Goal: Transaction & Acquisition: Purchase product/service

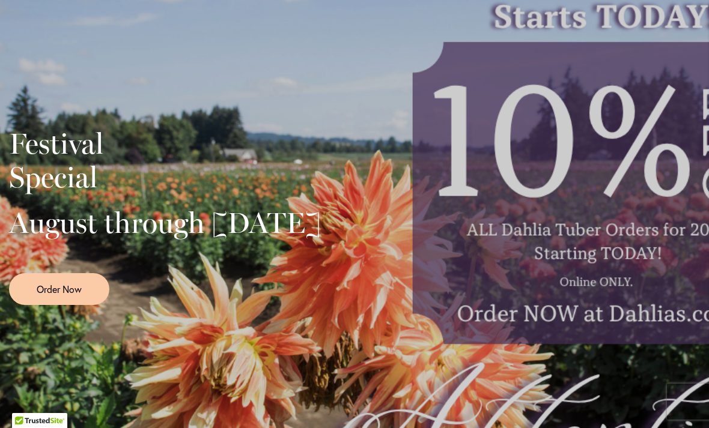
scroll to position [251, 0]
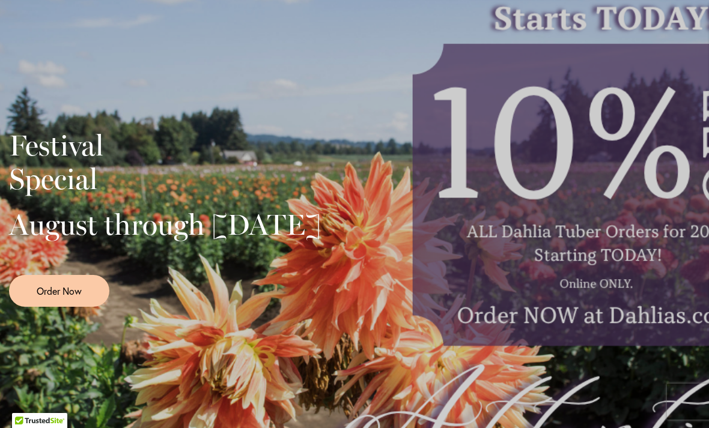
click at [614, 225] on div "Festival Special August through September 28th Order Now" at bounding box center [354, 214] width 691 height 300
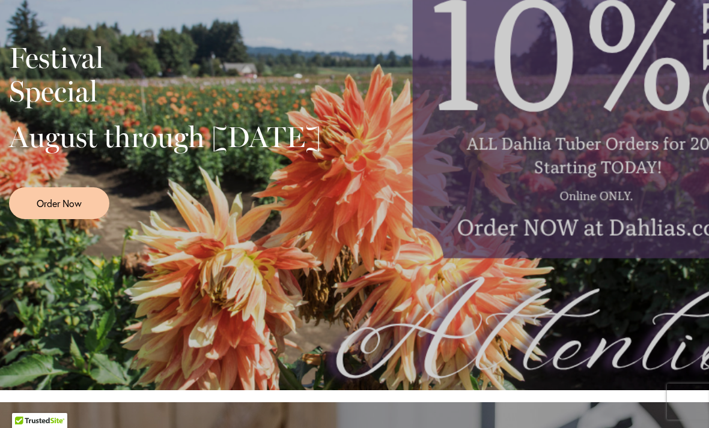
click at [635, 210] on div "Festival Special August through September 28th Order Now" at bounding box center [354, 126] width 691 height 300
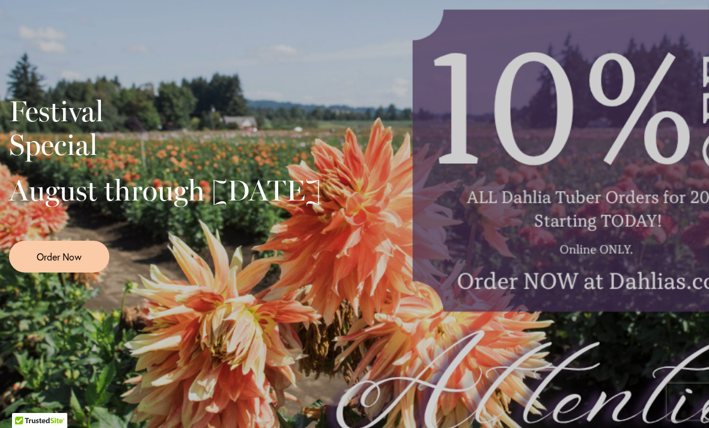
scroll to position [293, 0]
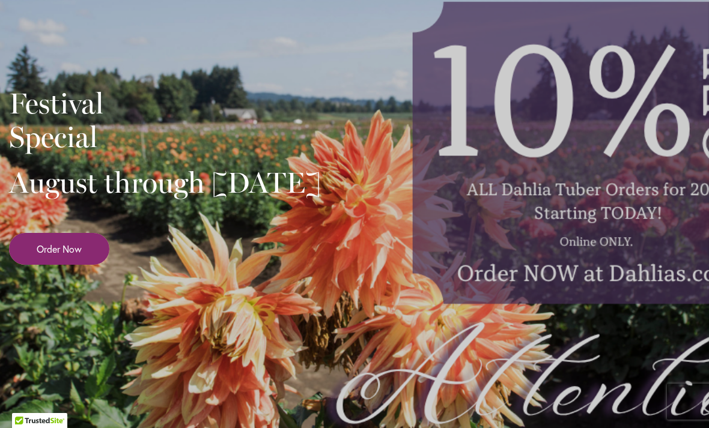
click at [55, 256] on span "Order Now" at bounding box center [59, 249] width 45 height 14
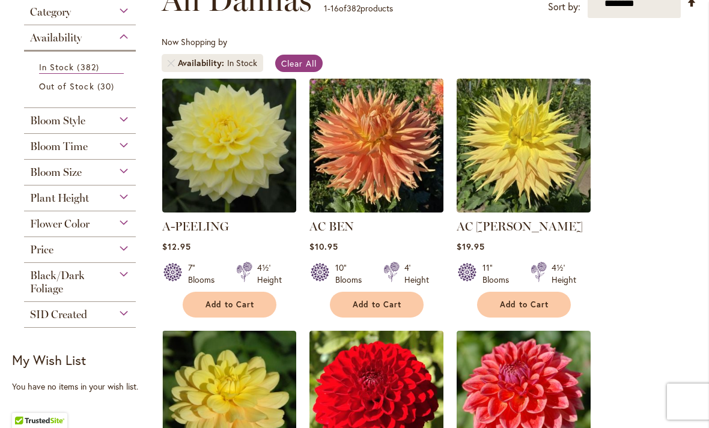
scroll to position [194, 0]
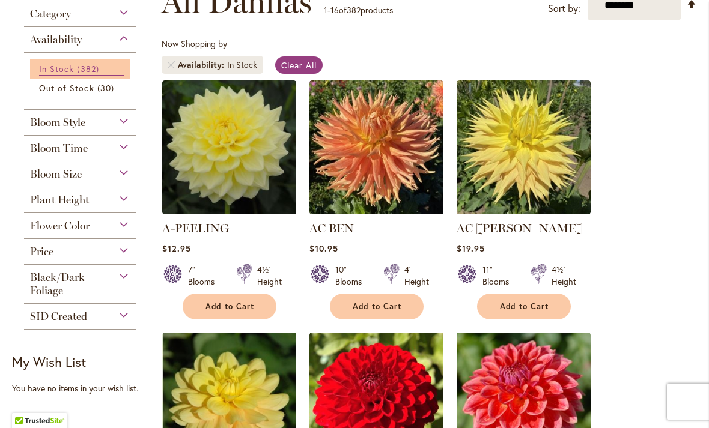
click at [51, 71] on span "In Stock" at bounding box center [56, 68] width 35 height 11
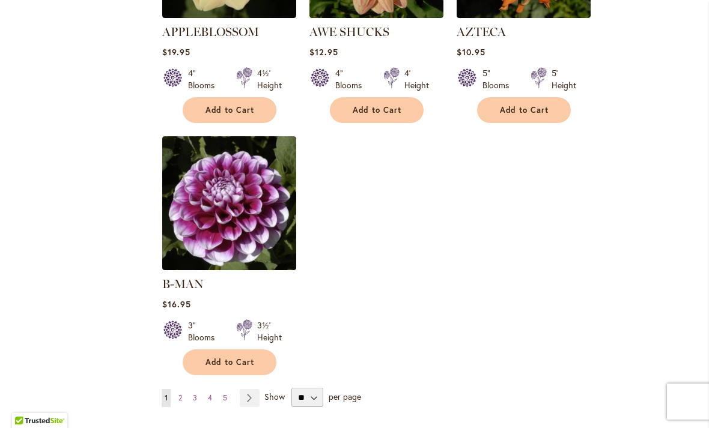
scroll to position [1443, 0]
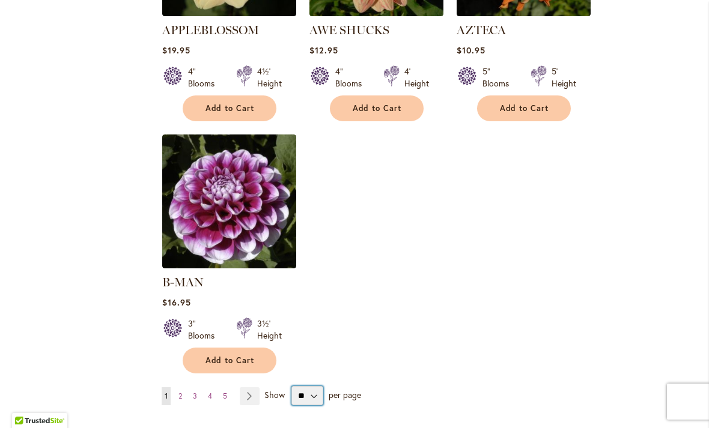
click at [321, 386] on select "** ** ** **" at bounding box center [307, 395] width 32 height 19
select select "**"
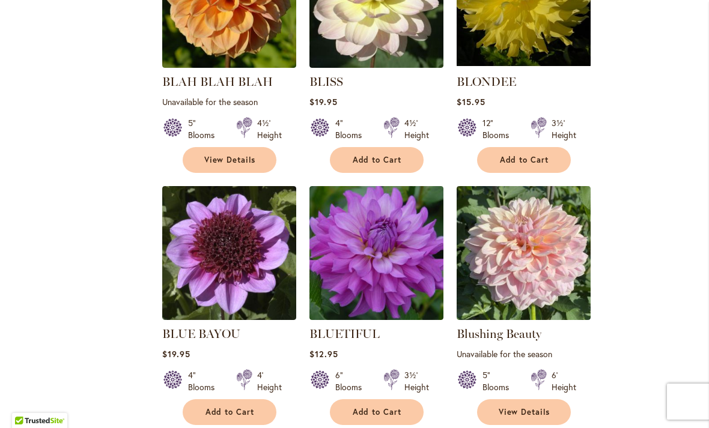
scroll to position [3427, 0]
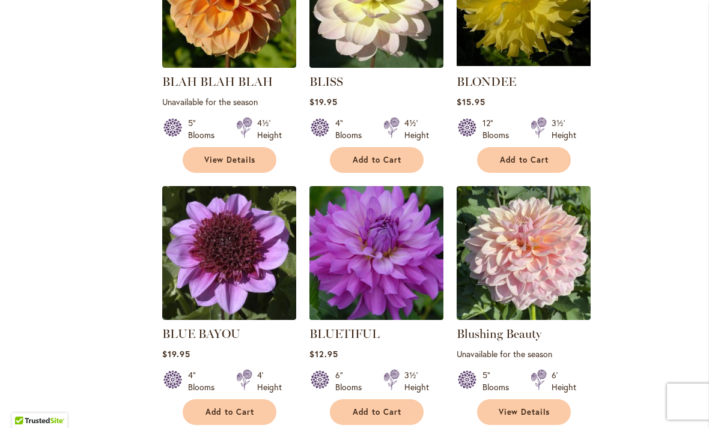
click at [411, 234] on img at bounding box center [376, 253] width 141 height 141
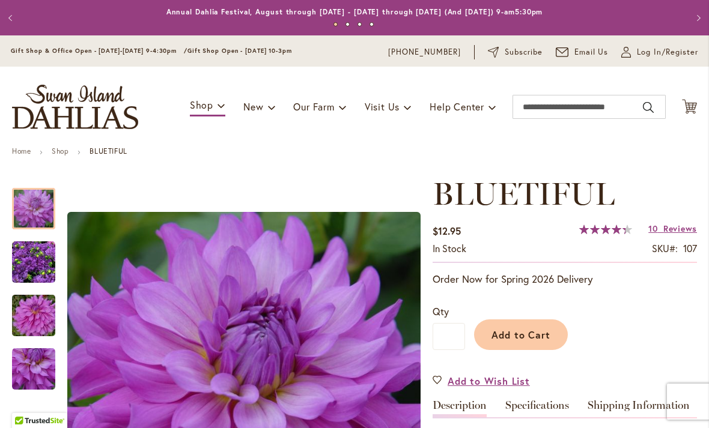
click at [38, 264] on img "Bluetiful" at bounding box center [33, 262] width 43 height 43
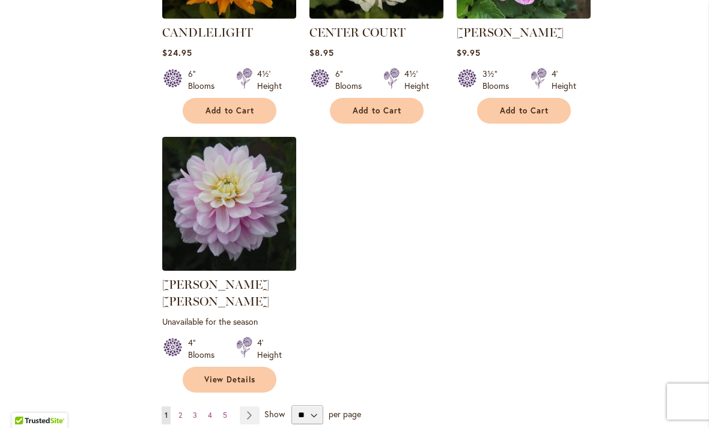
scroll to position [5512, 0]
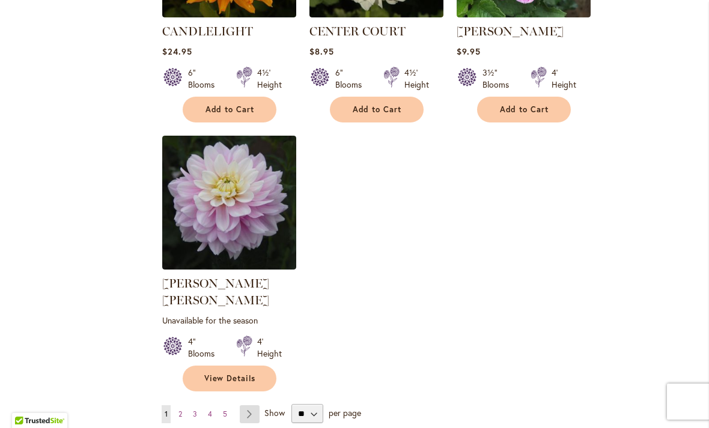
click at [255, 405] on link "Page Next" at bounding box center [250, 414] width 20 height 18
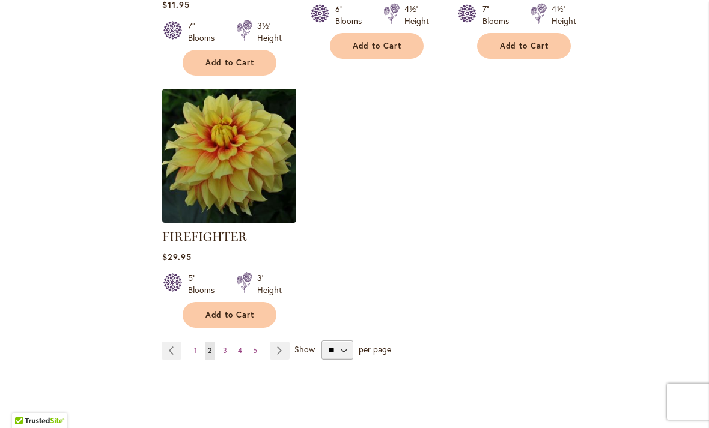
scroll to position [5690, 0]
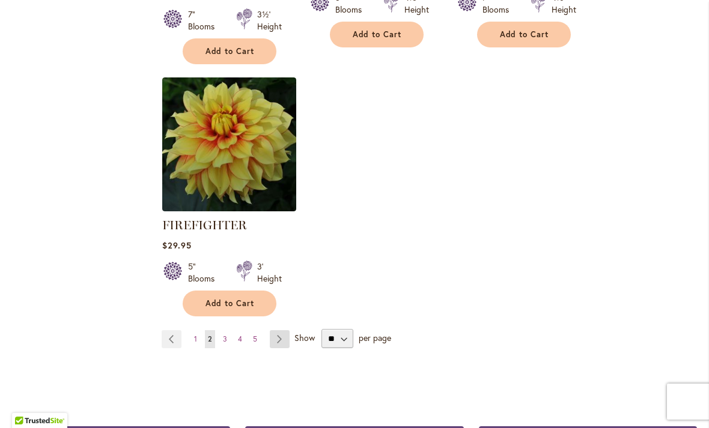
click at [283, 330] on link "Page Next" at bounding box center [280, 339] width 20 height 18
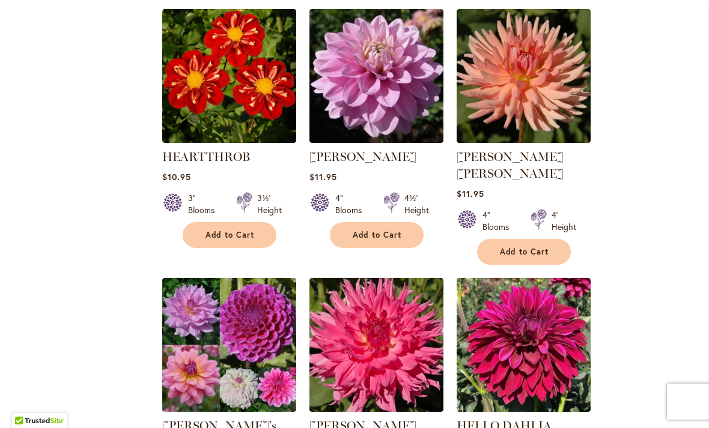
scroll to position [3688, 0]
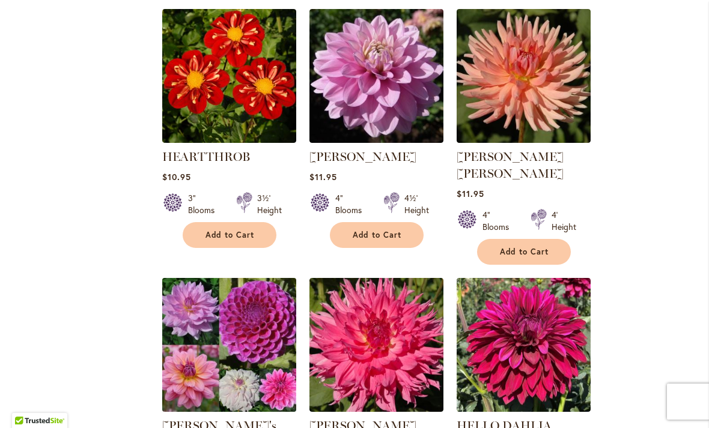
click at [242, 275] on img at bounding box center [229, 345] width 141 height 141
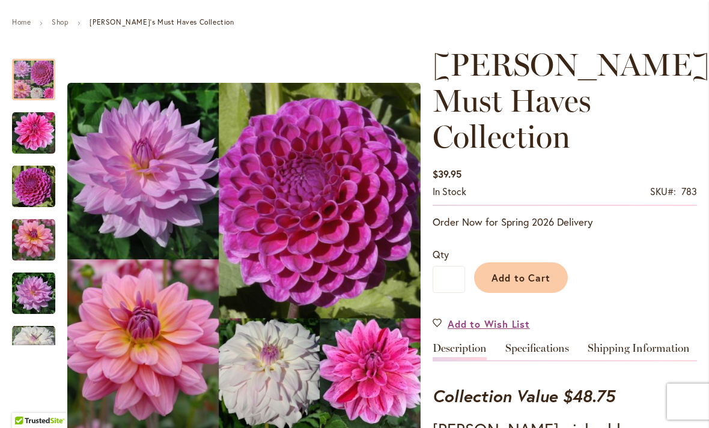
scroll to position [129, 0]
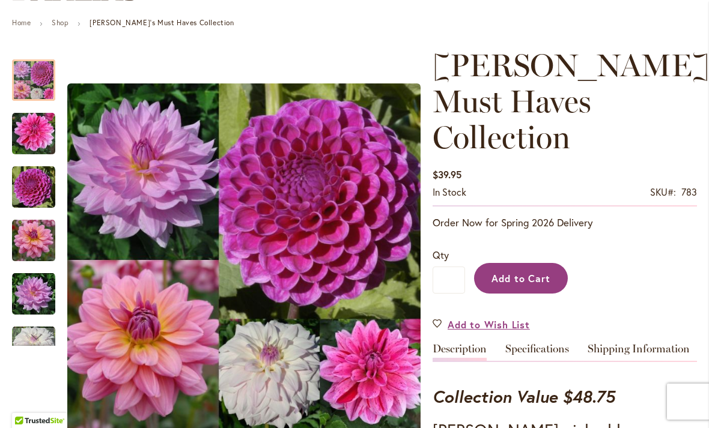
click at [536, 263] on button "Add to Cart" at bounding box center [521, 278] width 94 height 31
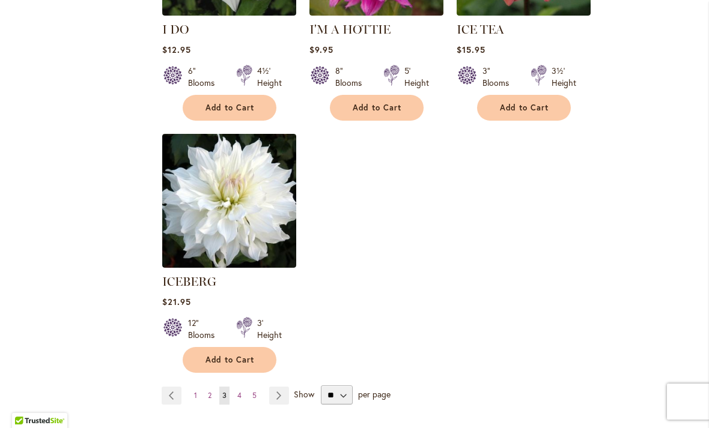
scroll to position [5665, 0]
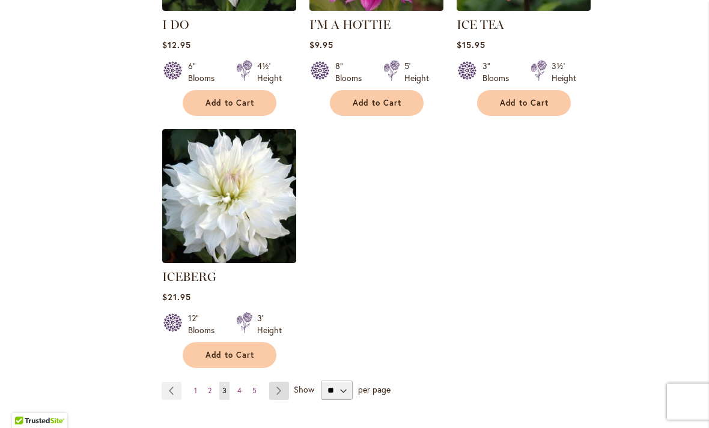
click at [279, 382] on link "Page Next" at bounding box center [279, 391] width 20 height 18
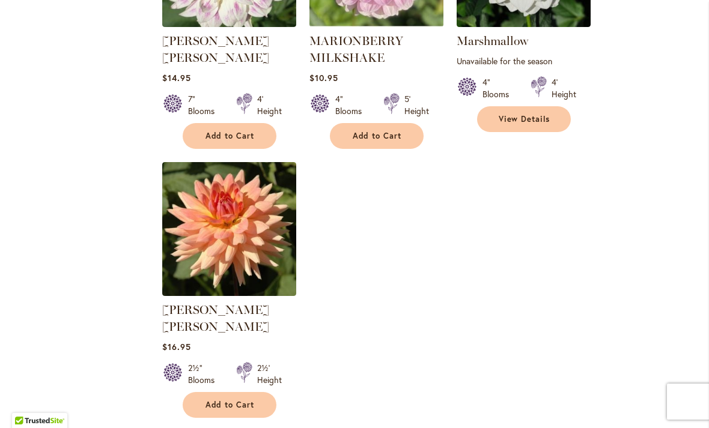
scroll to position [5567, 0]
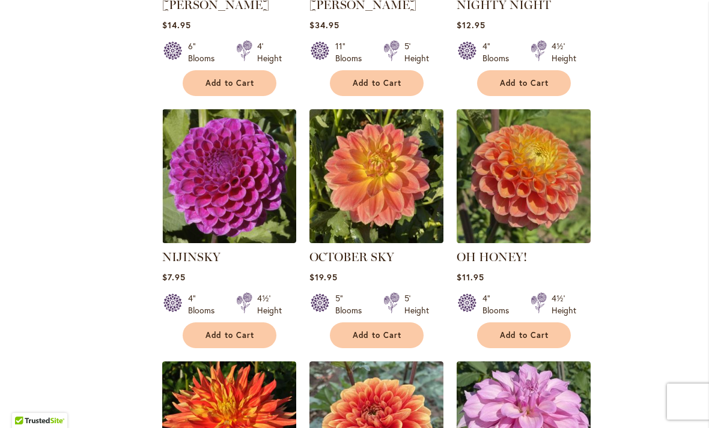
scroll to position [2764, 0]
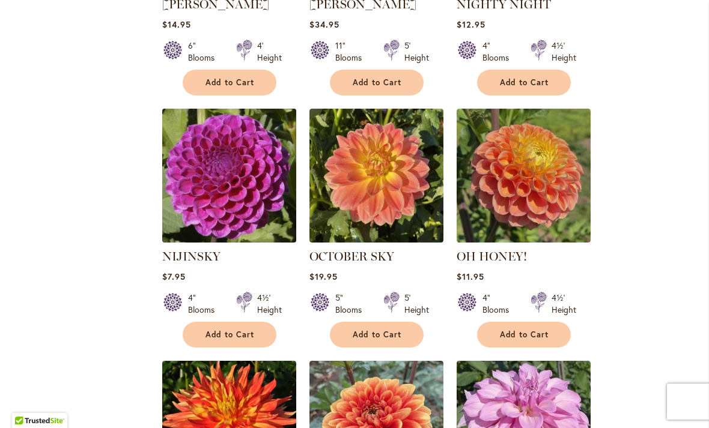
click at [211, 147] on img at bounding box center [229, 176] width 141 height 141
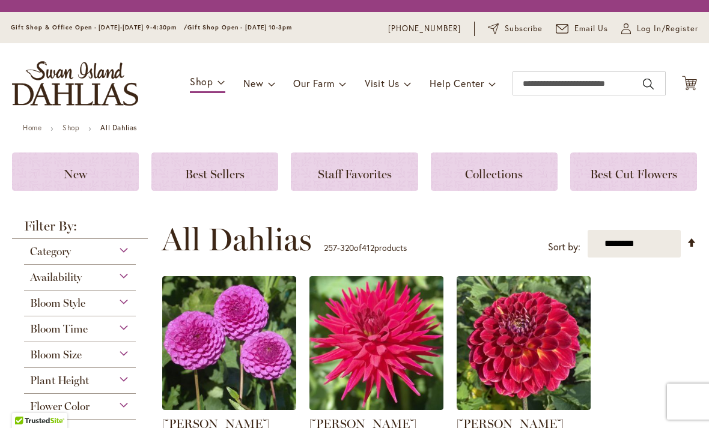
scroll to position [230, 0]
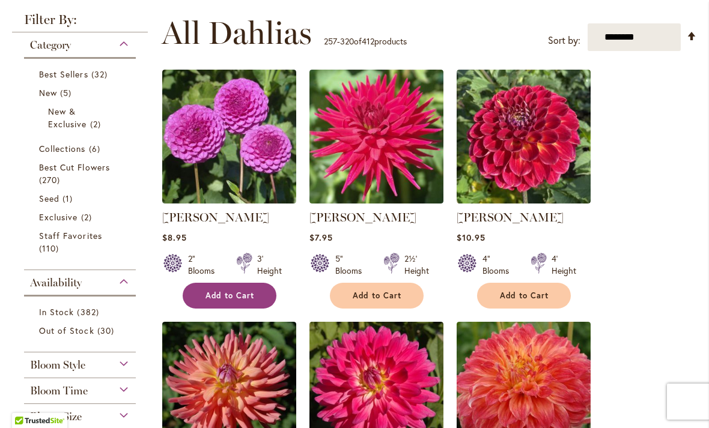
click at [216, 285] on button "Add to Cart" at bounding box center [230, 296] width 94 height 26
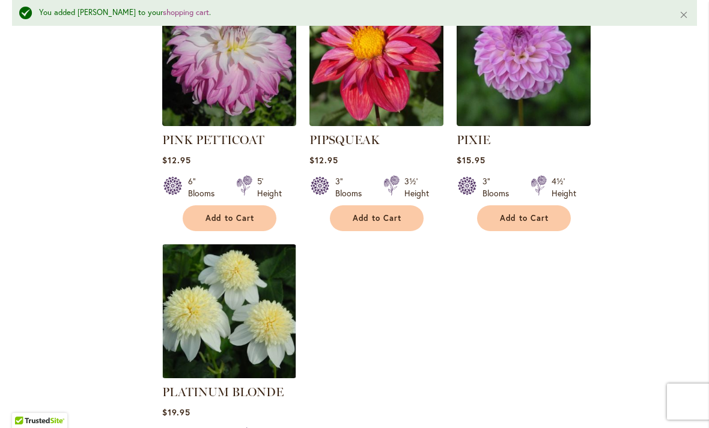
scroll to position [5535, 0]
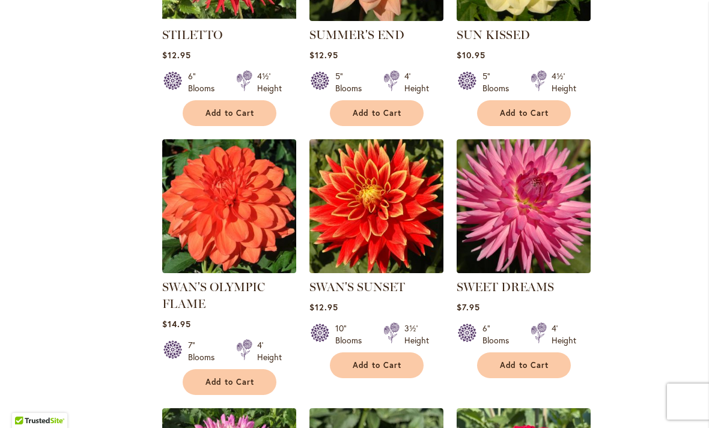
scroll to position [3738, 0]
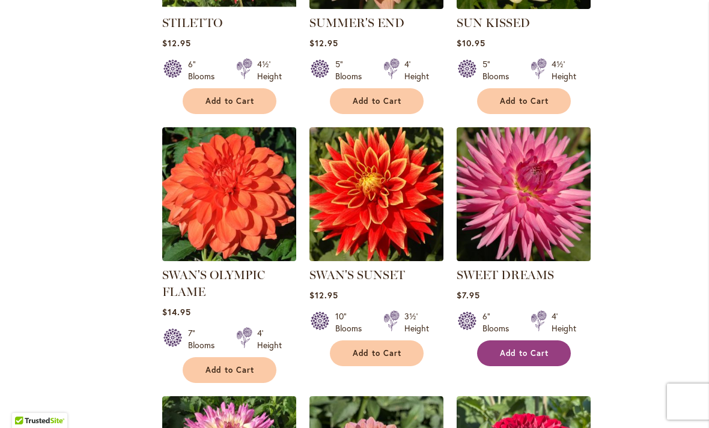
click at [530, 348] on span "Add to Cart" at bounding box center [524, 353] width 49 height 10
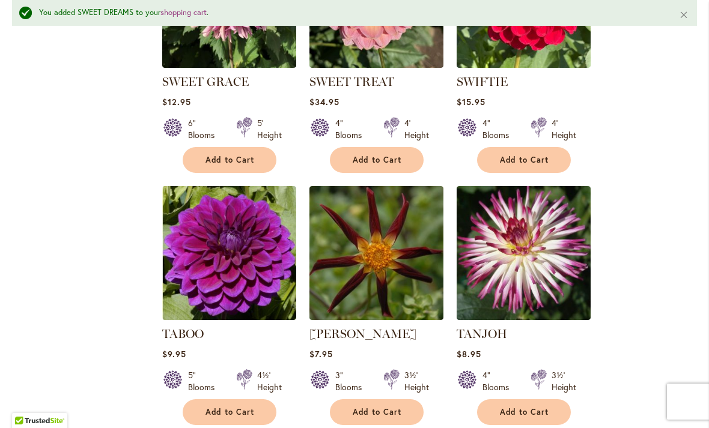
scroll to position [4236, 0]
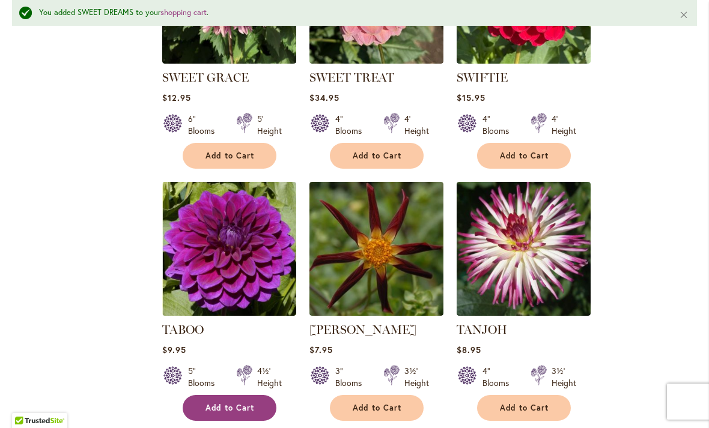
click at [225, 403] on span "Add to Cart" at bounding box center [229, 408] width 49 height 10
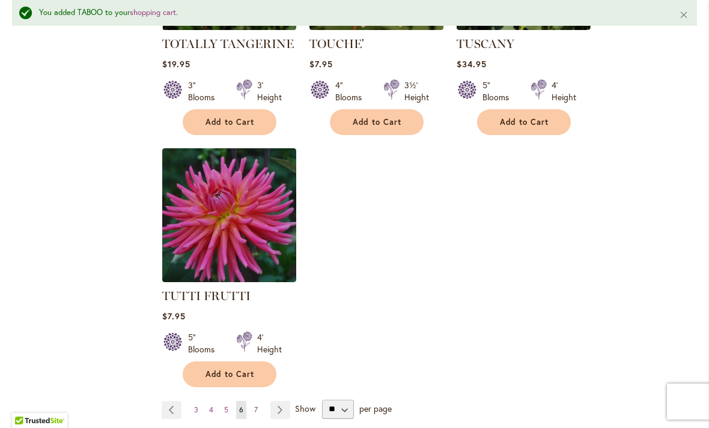
scroll to position [5549, 0]
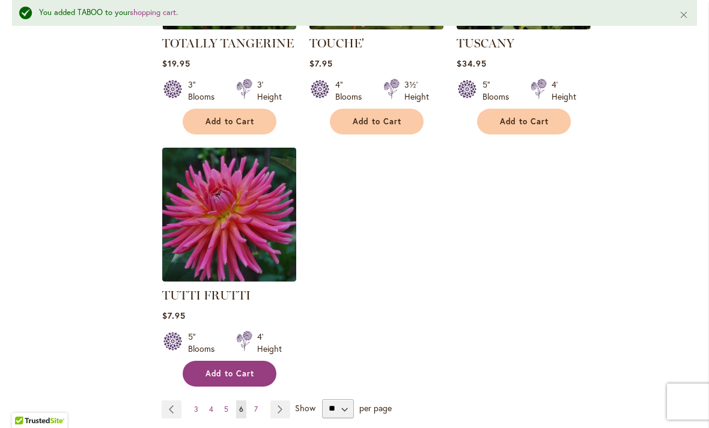
click at [214, 369] on span "Add to Cart" at bounding box center [229, 374] width 49 height 10
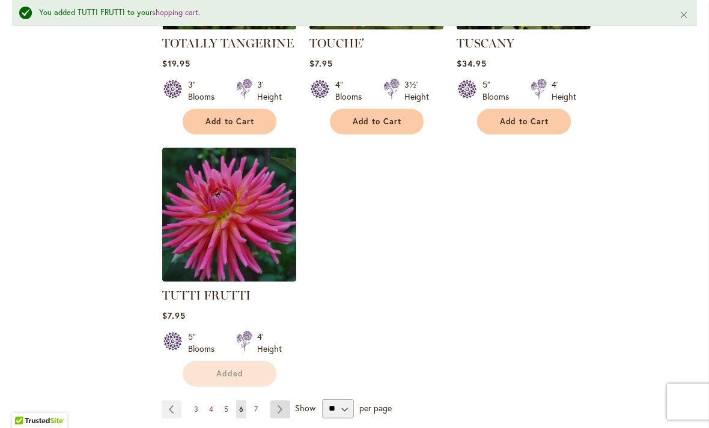
click at [277, 401] on link "Page Next" at bounding box center [280, 410] width 20 height 18
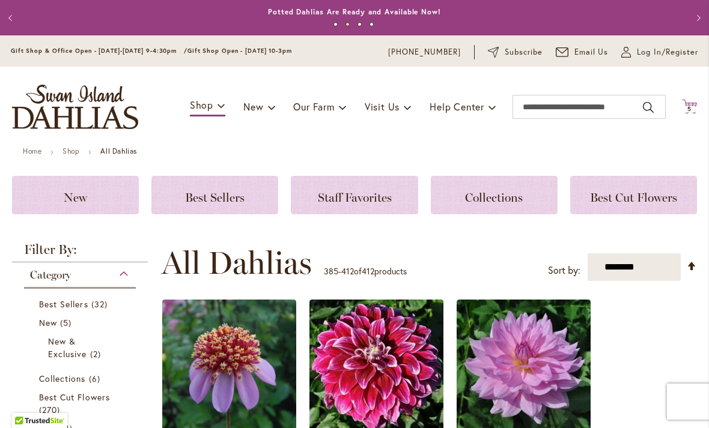
click at [693, 106] on span "5 5 items" at bounding box center [690, 109] width 12 height 6
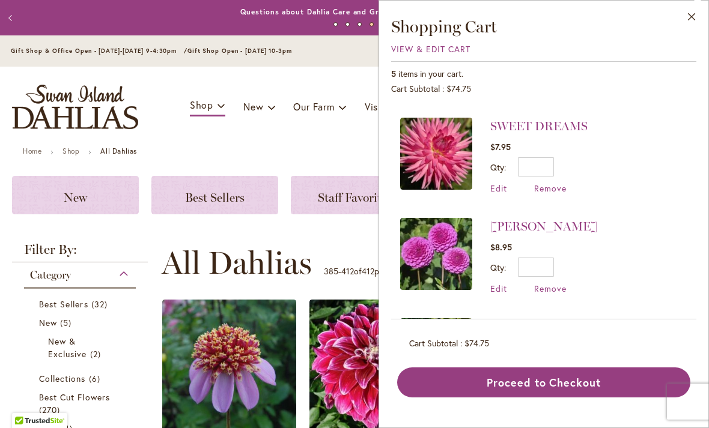
scroll to position [193, 0]
click at [596, 330] on link "[PERSON_NAME]'s Must Haves Collection" at bounding box center [579, 334] width 178 height 31
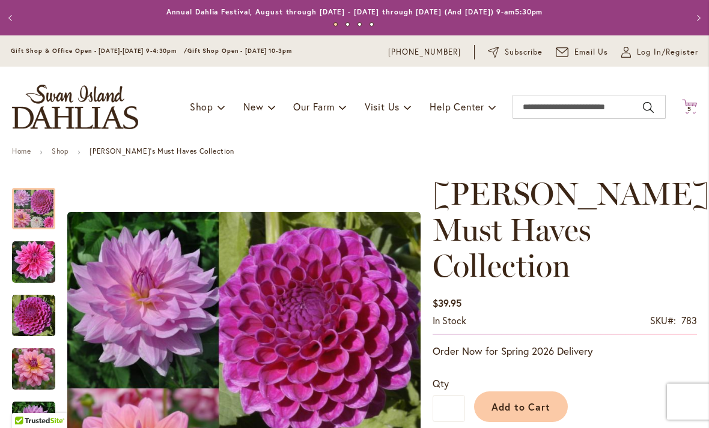
click at [693, 106] on span "5 5 items" at bounding box center [690, 109] width 12 height 6
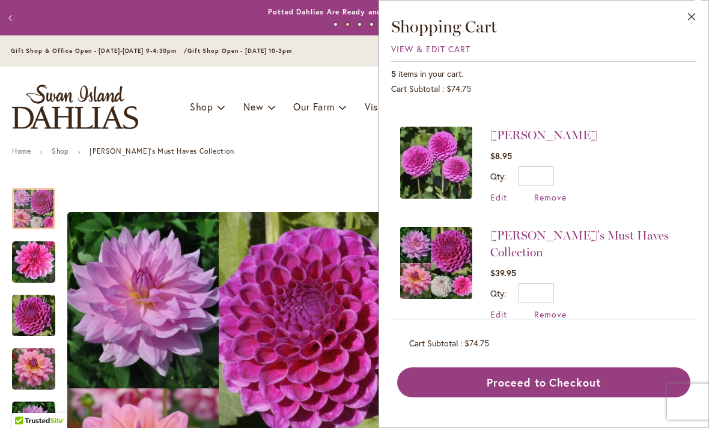
scroll to position [251, 0]
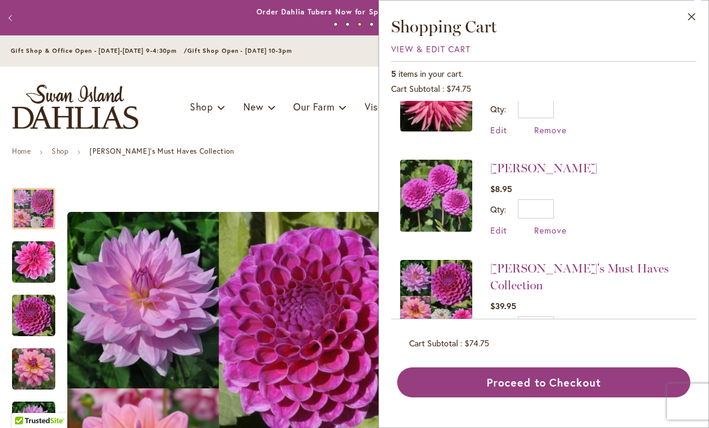
click at [670, 62] on div "5 items in your cart. Cart Subtotal $74.75 Recently added item(s) TUTTI FRUTTI …" at bounding box center [543, 229] width 305 height 336
click at [553, 235] on span "Remove" at bounding box center [550, 230] width 32 height 11
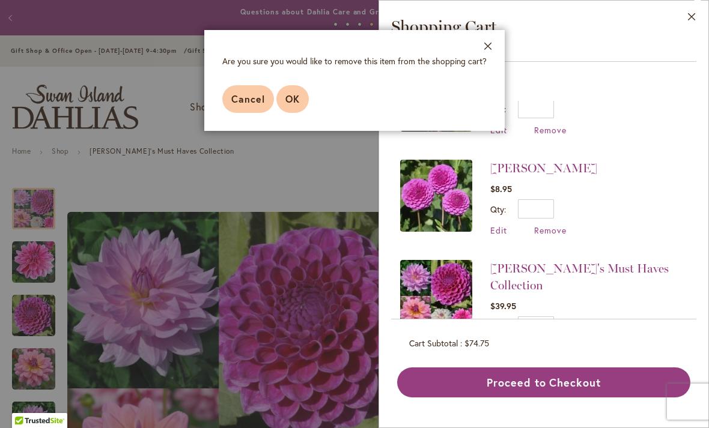
click at [295, 97] on span "OK" at bounding box center [292, 98] width 14 height 13
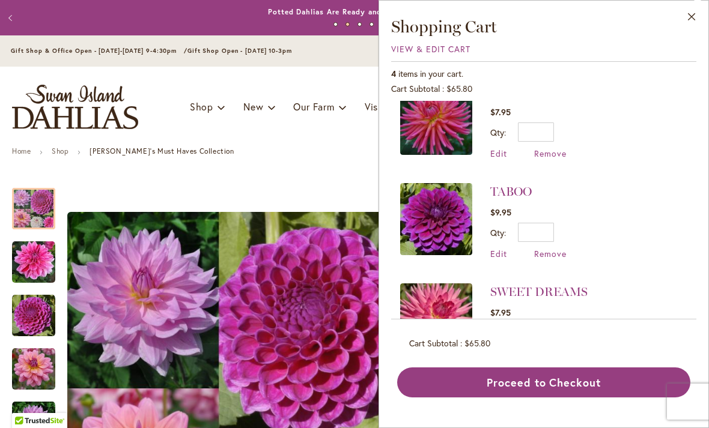
scroll to position [23, 0]
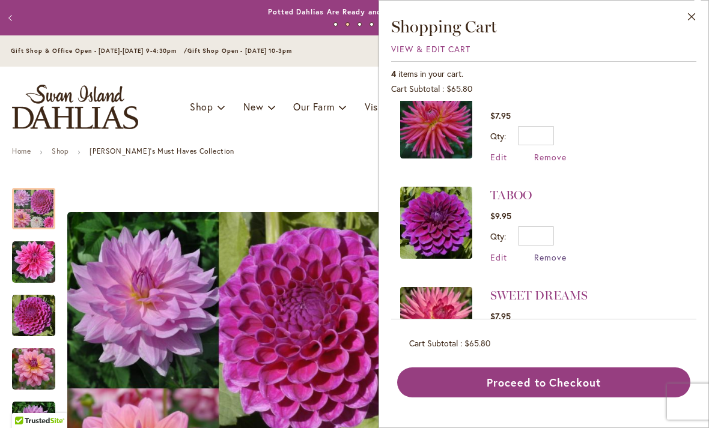
click at [561, 258] on span "Remove" at bounding box center [550, 257] width 32 height 11
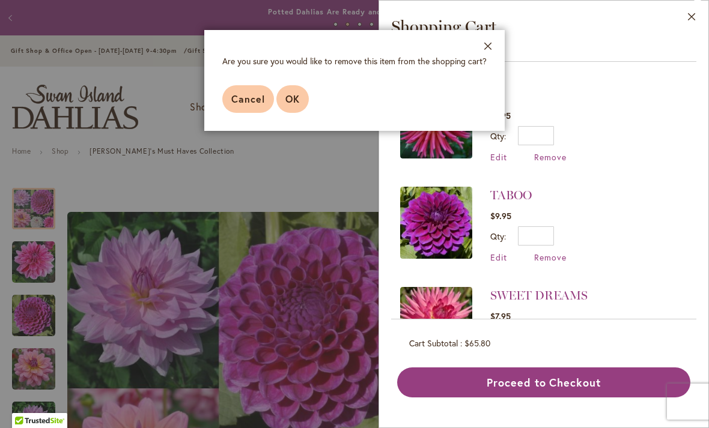
click at [290, 103] on span "OK" at bounding box center [292, 98] width 14 height 13
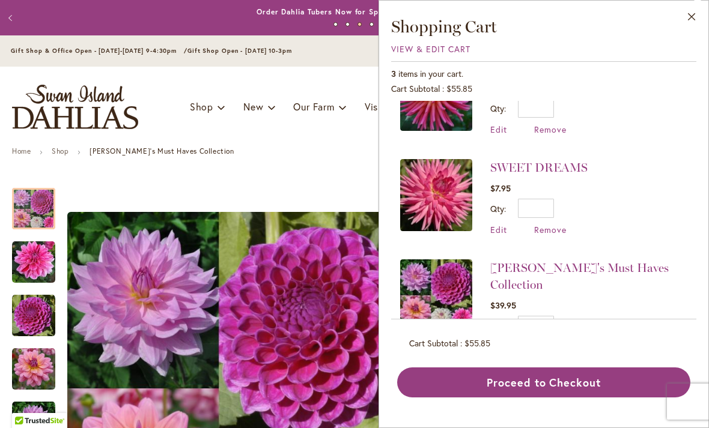
scroll to position [50, 0]
click at [550, 317] on input "*" at bounding box center [536, 326] width 36 height 19
type input "*"
click at [601, 326] on span "Update" at bounding box center [591, 330] width 26 height 8
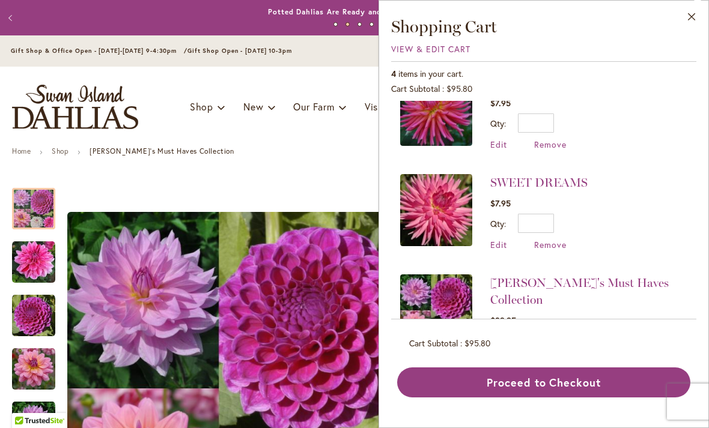
scroll to position [33, 0]
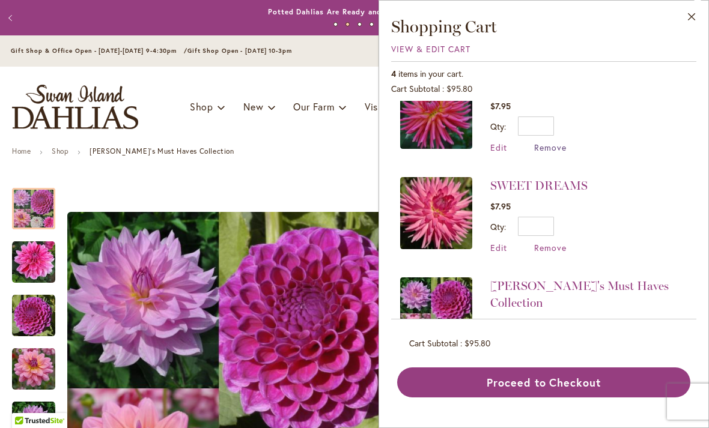
click at [556, 153] on span "Remove" at bounding box center [550, 147] width 32 height 11
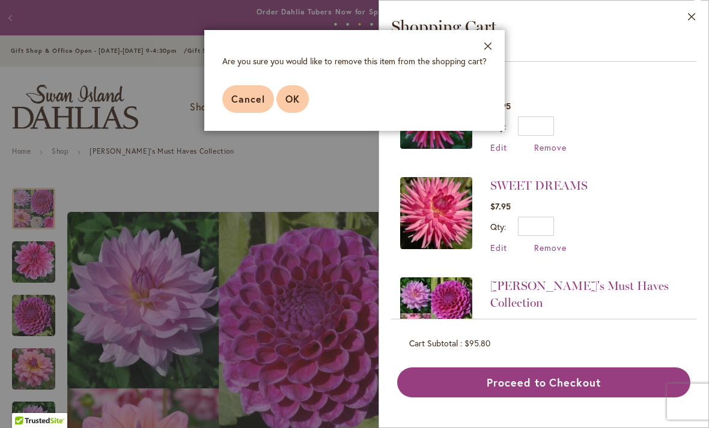
click at [297, 101] on span "OK" at bounding box center [292, 98] width 14 height 13
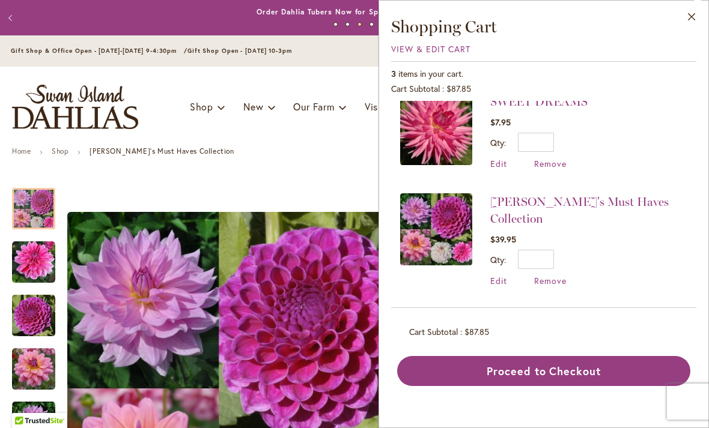
scroll to position [0, 0]
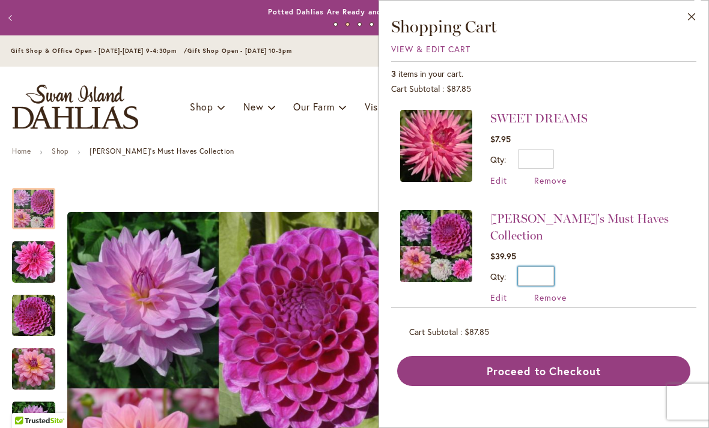
click at [550, 267] on input "*" at bounding box center [536, 276] width 36 height 19
type input "*"
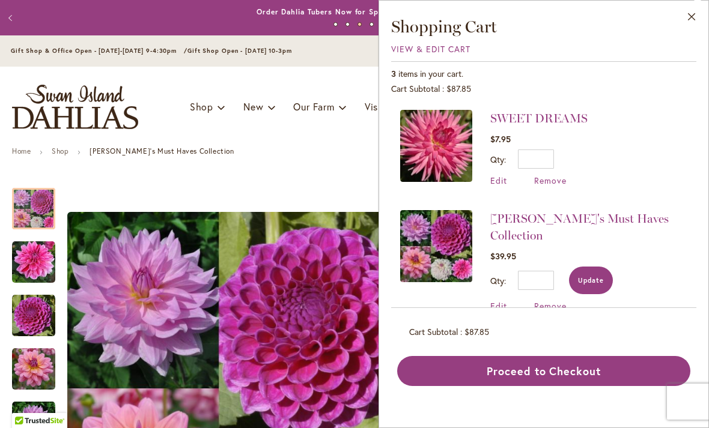
click at [598, 276] on span "Update" at bounding box center [591, 280] width 26 height 8
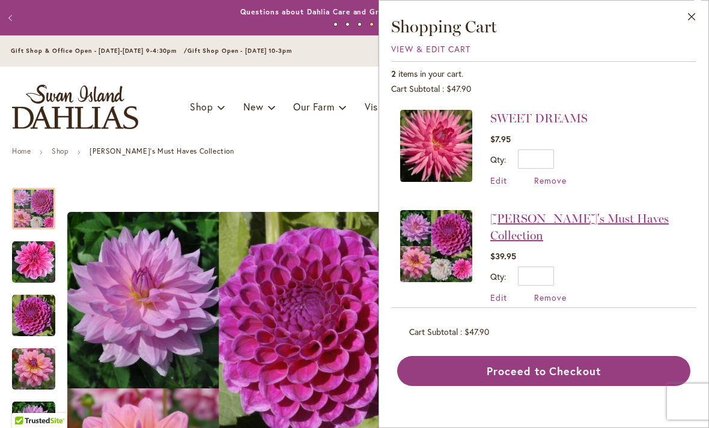
click at [587, 224] on link "[PERSON_NAME]'s Must Haves Collection" at bounding box center [579, 226] width 178 height 31
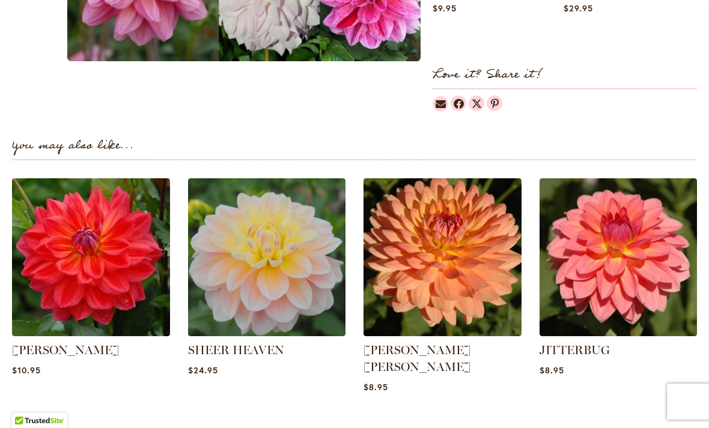
scroll to position [1275, 0]
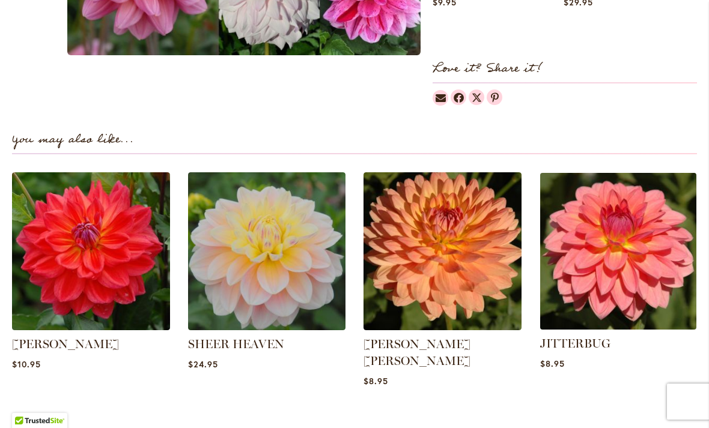
click at [637, 252] on img at bounding box center [618, 251] width 165 height 165
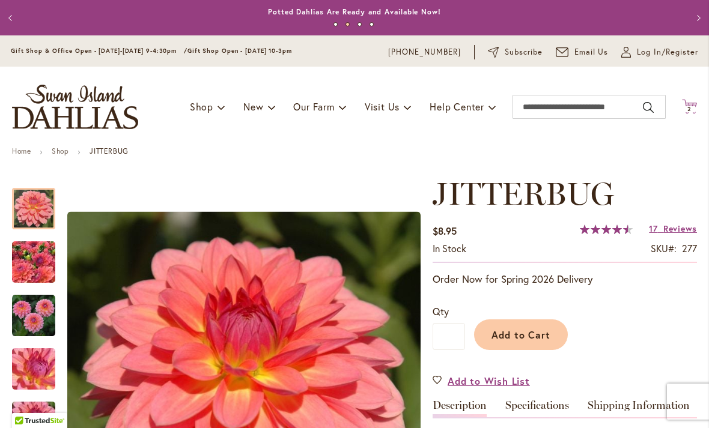
click at [694, 112] on icon "Cart .cls-1 { fill: #231f20; }" at bounding box center [689, 106] width 15 height 15
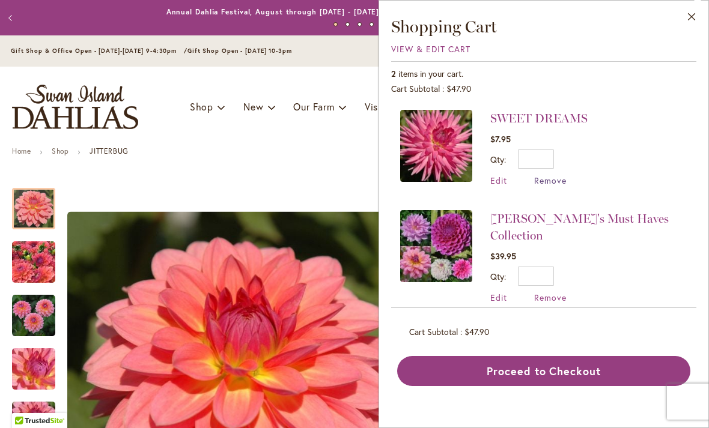
click at [559, 186] on span "Remove" at bounding box center [550, 180] width 32 height 11
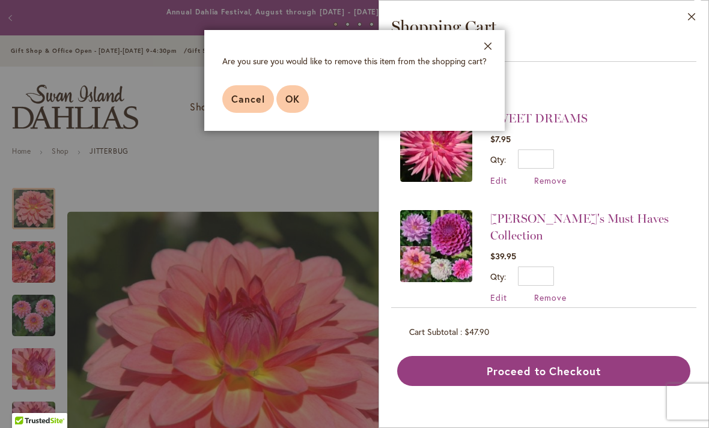
click at [285, 96] on span "OK" at bounding box center [292, 98] width 14 height 13
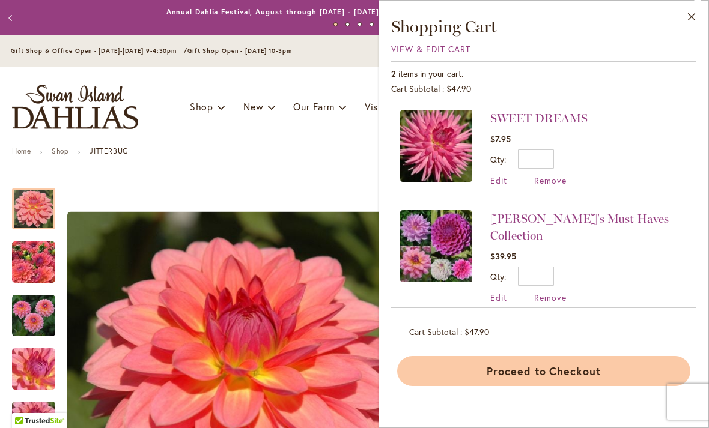
click at [558, 373] on button "Proceed to Checkout" at bounding box center [543, 371] width 293 height 30
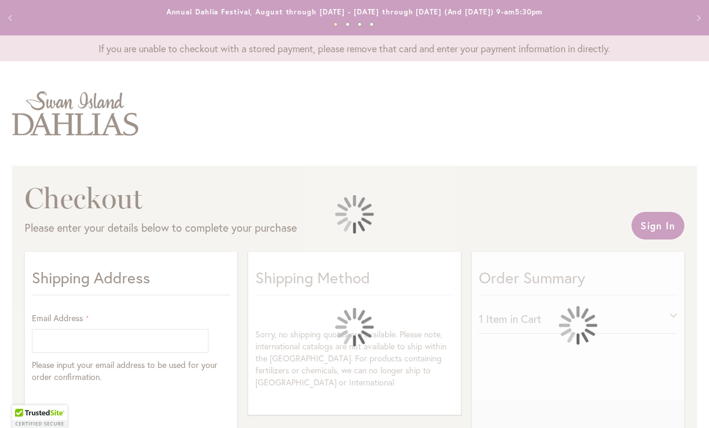
select select "**"
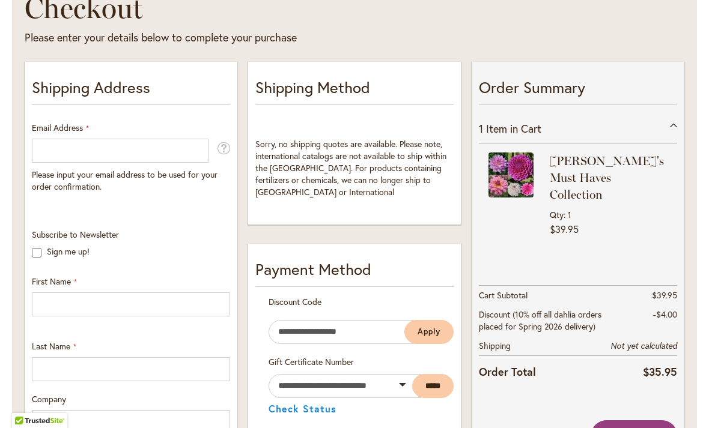
scroll to position [190, 0]
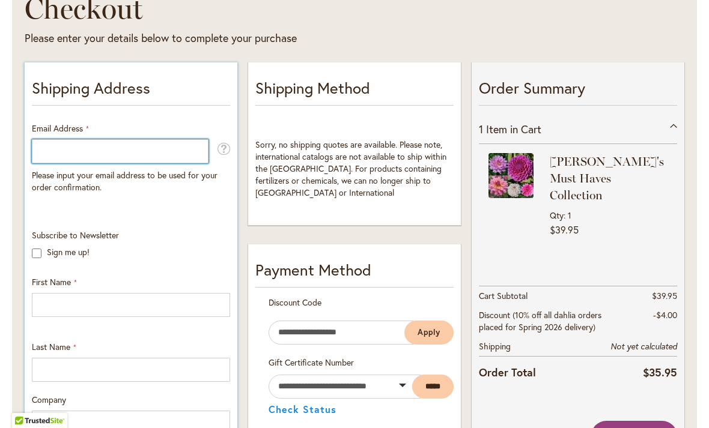
click at [50, 153] on input "Email Address" at bounding box center [120, 151] width 177 height 24
type input "**********"
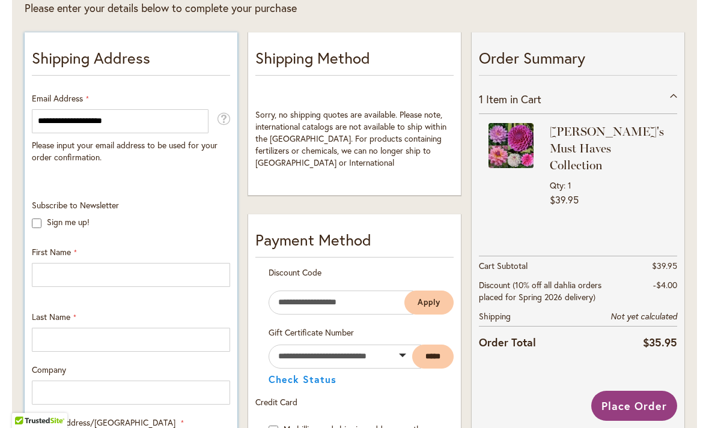
scroll to position [220, 0]
